Goal: Information Seeking & Learning: Understand process/instructions

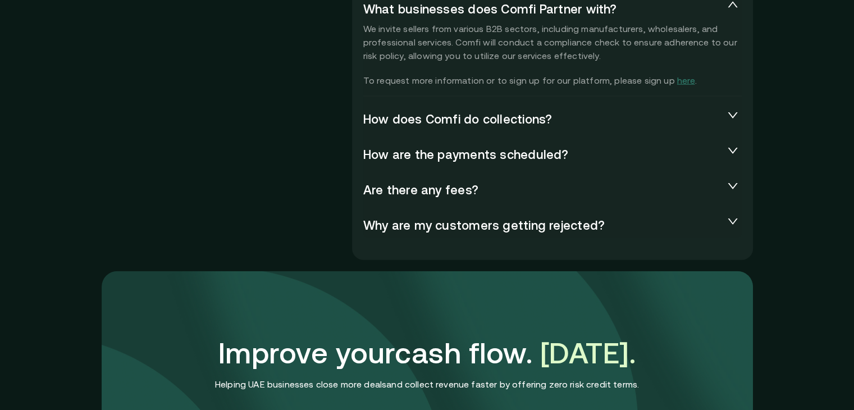
scroll to position [2557, 0]
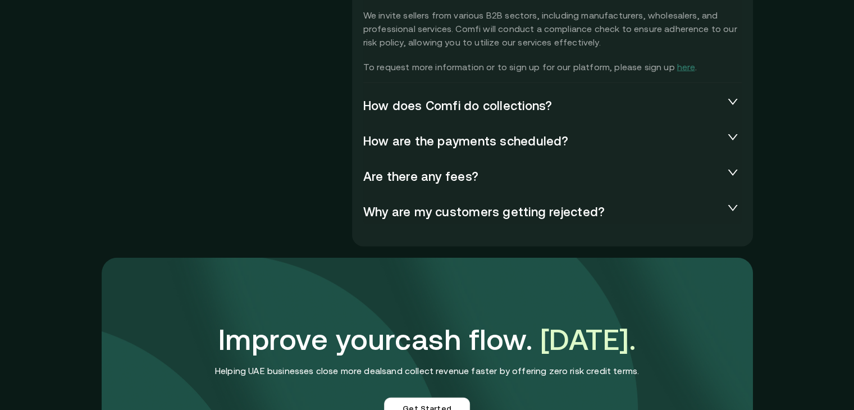
click at [517, 179] on span "Are there any fees?" at bounding box center [543, 175] width 361 height 13
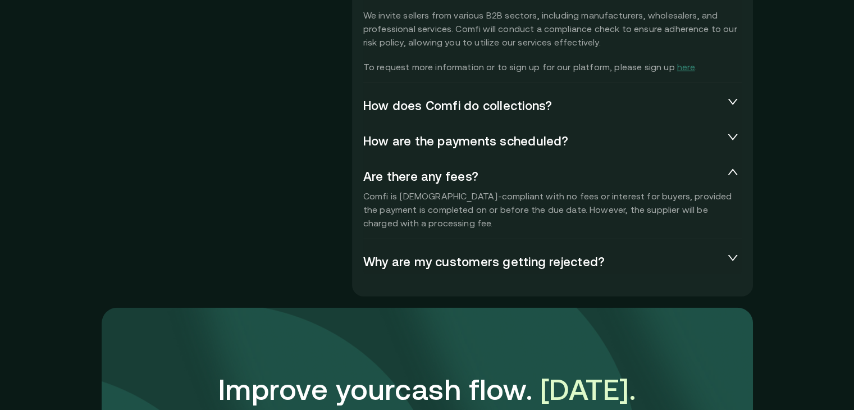
click at [559, 143] on span "How are the payments scheduled?" at bounding box center [543, 140] width 361 height 13
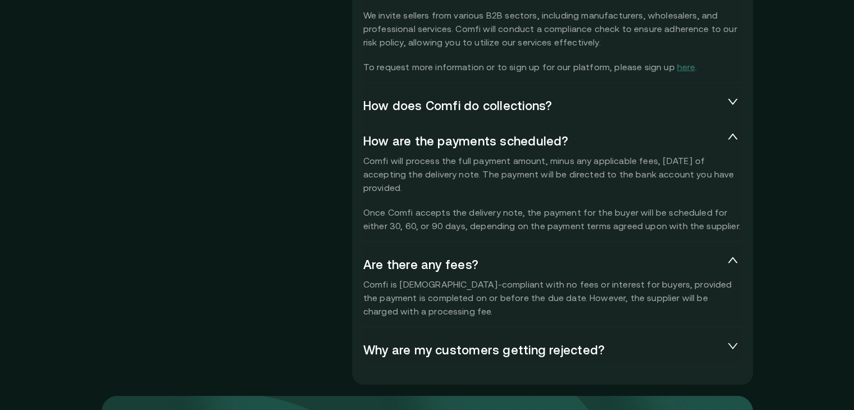
scroll to position [2474, 0]
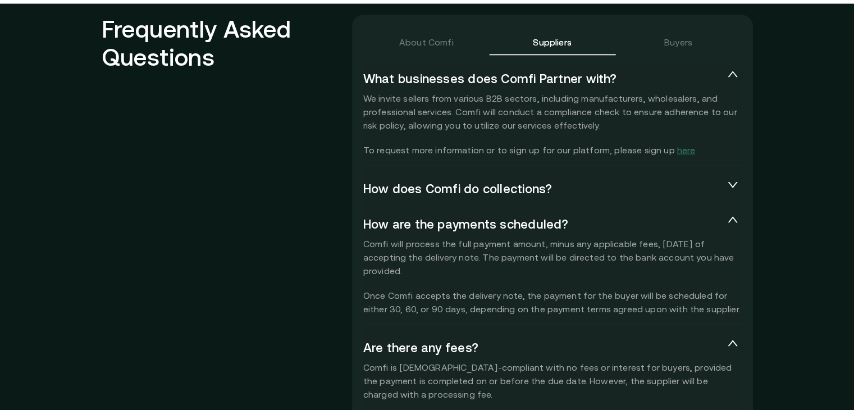
click at [536, 200] on div "How does Comfi do collections?" at bounding box center [552, 188] width 379 height 27
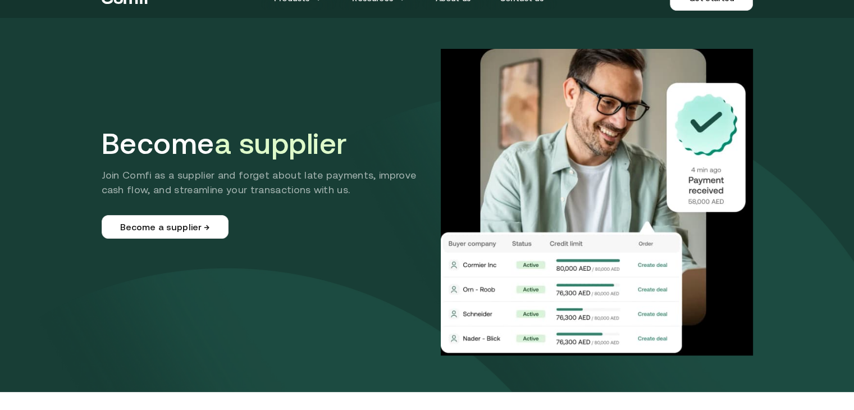
scroll to position [0, 0]
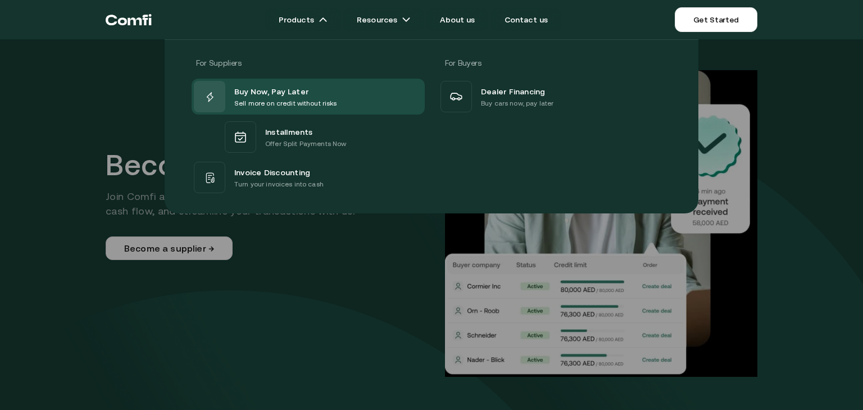
click at [292, 263] on div at bounding box center [431, 244] width 863 height 410
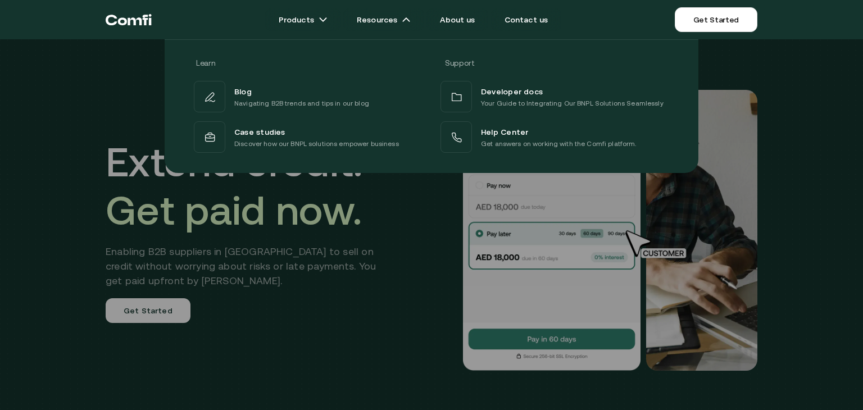
click at [341, 267] on div at bounding box center [431, 244] width 863 height 410
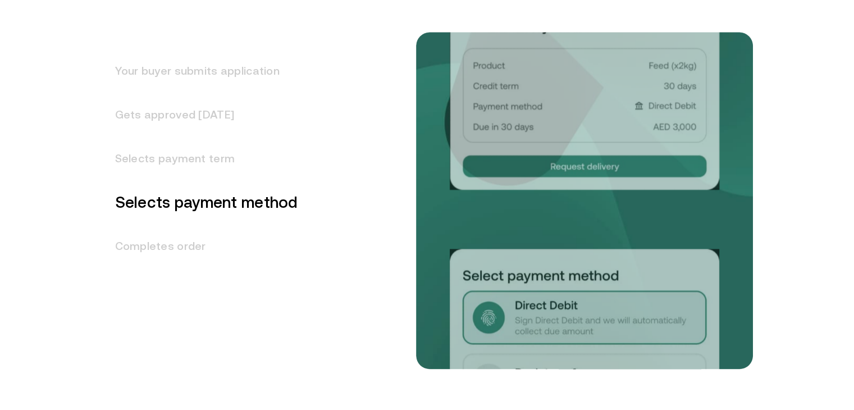
scroll to position [1478, 0]
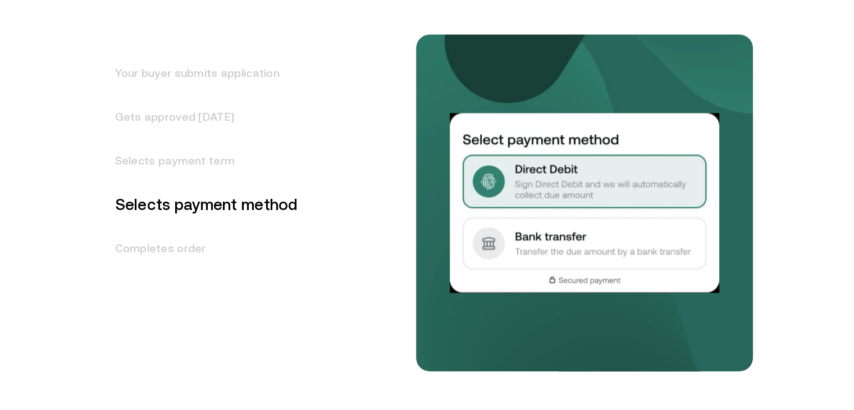
click at [175, 160] on h3 "Selects payment term" at bounding box center [200, 161] width 197 height 44
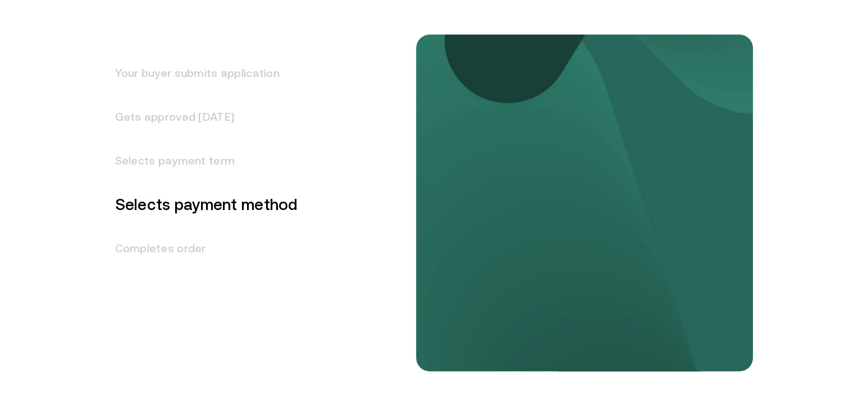
scroll to position [1436, 0]
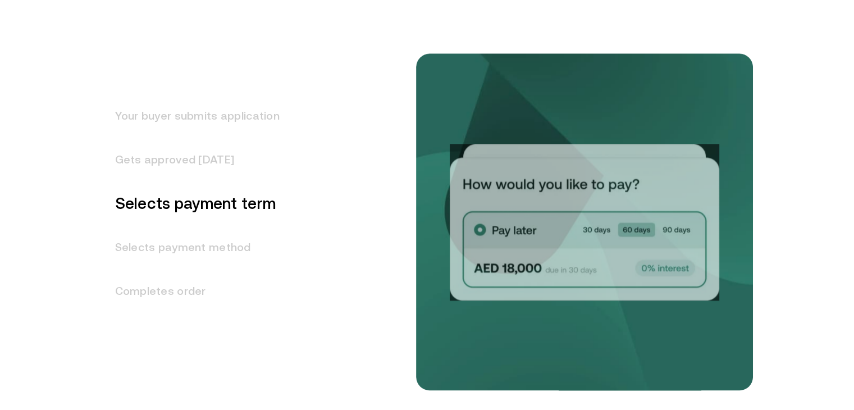
click at [198, 169] on h3 "Gets approved [DATE]" at bounding box center [191, 160] width 178 height 44
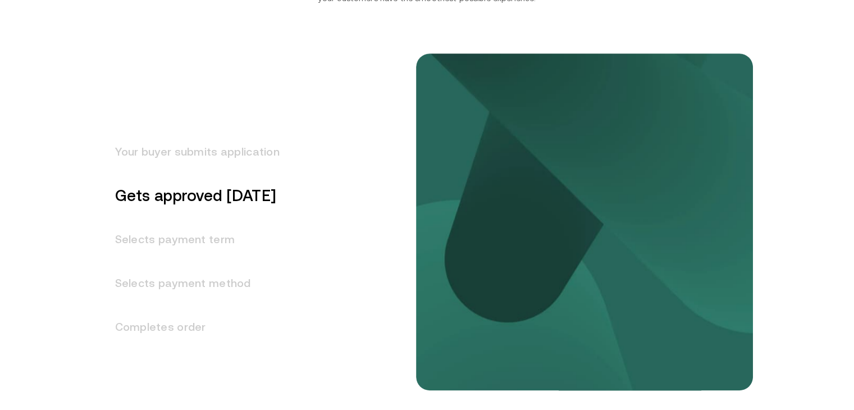
scroll to position [1392, 0]
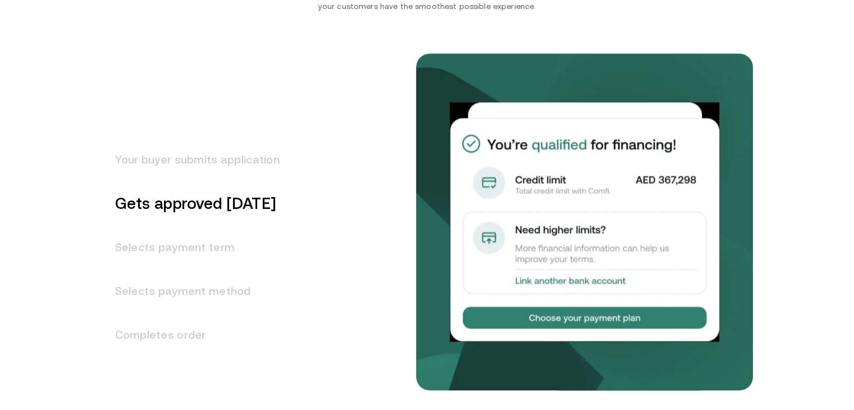
click at [195, 252] on h3 "Selects payment term" at bounding box center [191, 247] width 178 height 44
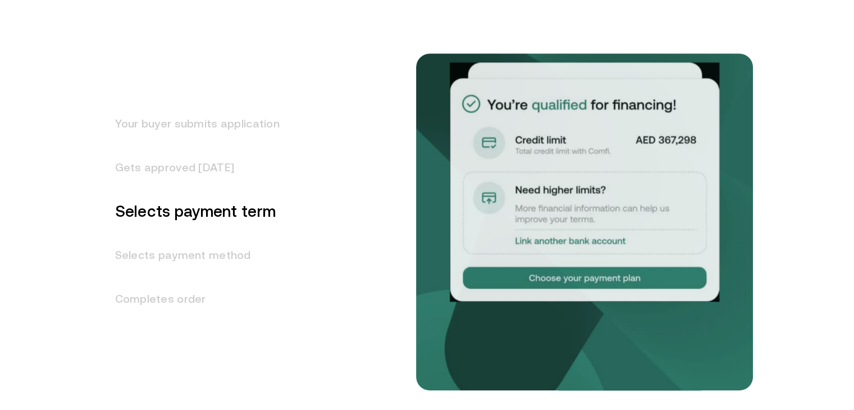
scroll to position [1436, 0]
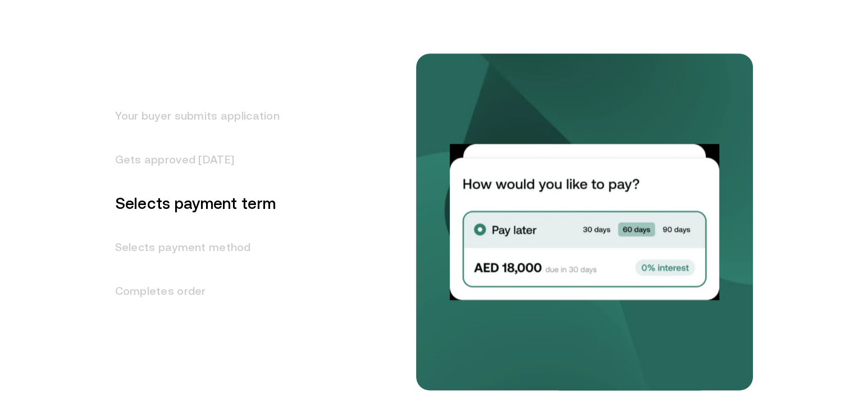
click at [195, 252] on h3 "Selects payment method" at bounding box center [191, 247] width 178 height 44
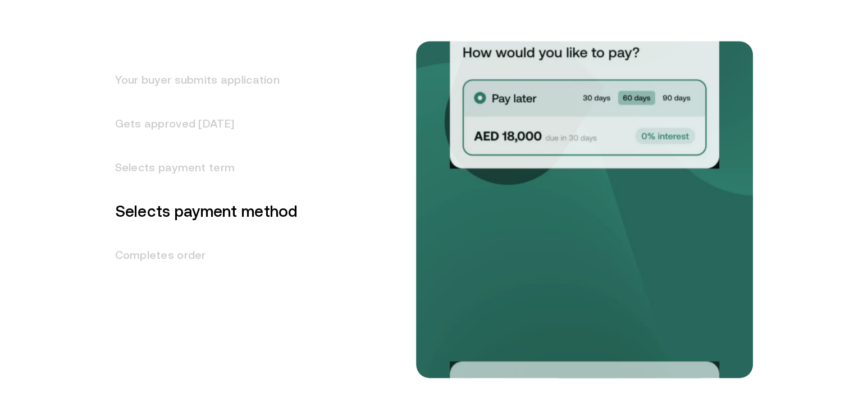
scroll to position [1479, 0]
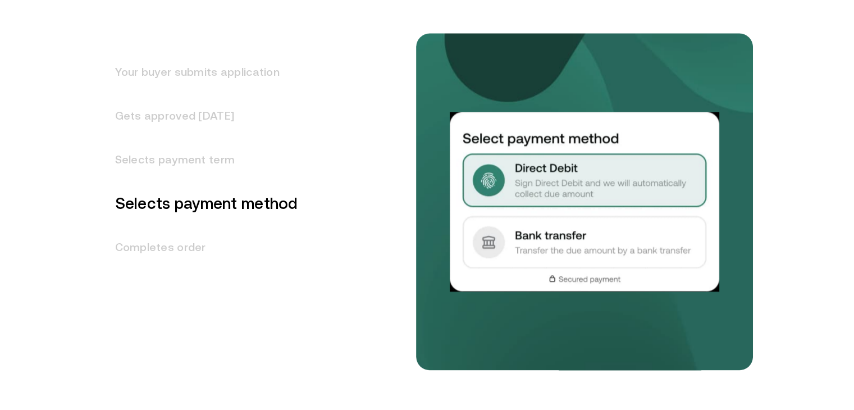
click at [169, 252] on h3 "Completes order" at bounding box center [200, 247] width 197 height 44
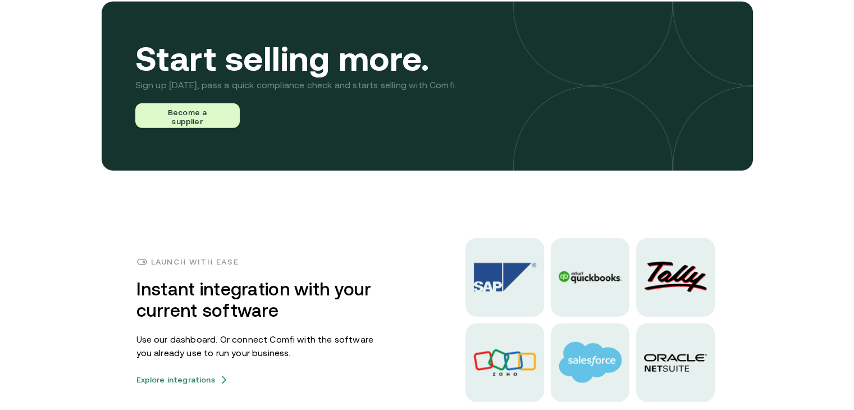
scroll to position [2651, 0]
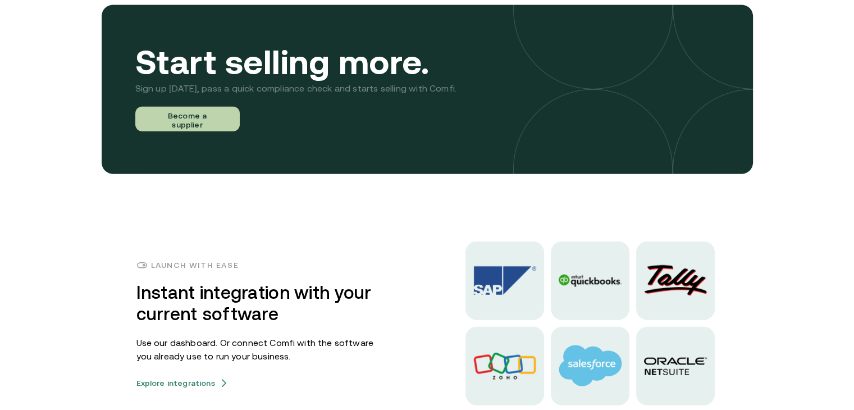
click at [200, 116] on button "Become a supplier" at bounding box center [187, 119] width 104 height 25
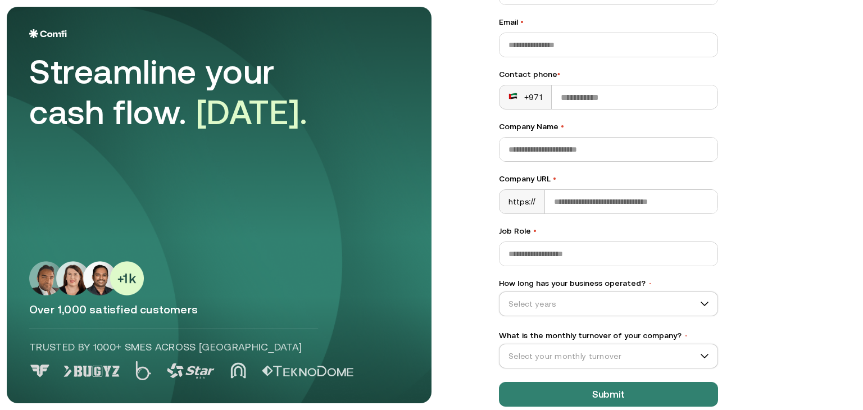
scroll to position [134, 0]
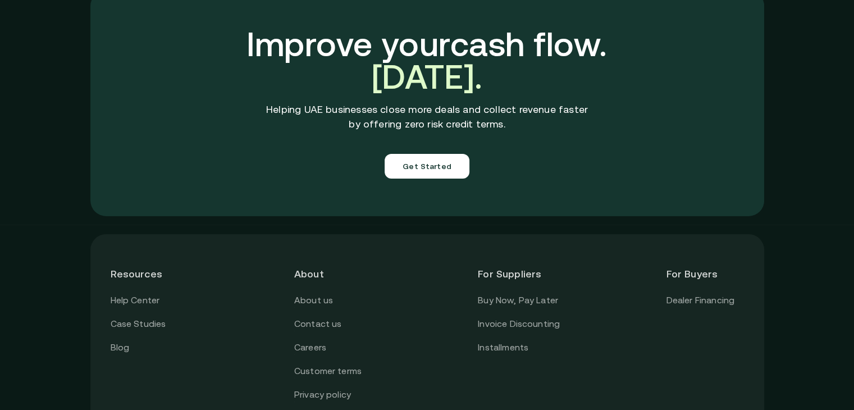
scroll to position [4032, 0]
